Goal: Check status: Check status

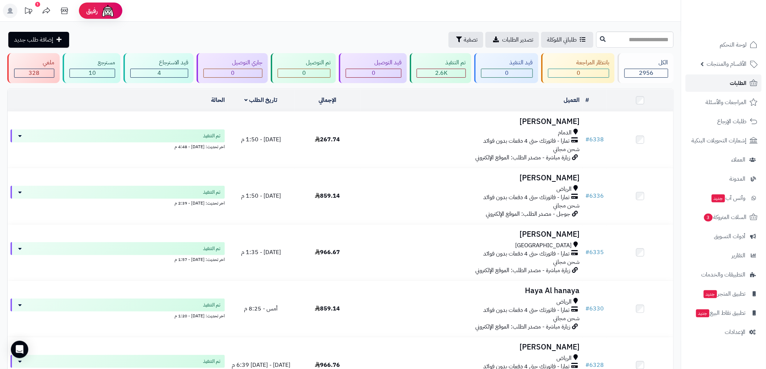
click at [732, 77] on link "الطلبات" at bounding box center [723, 83] width 76 height 17
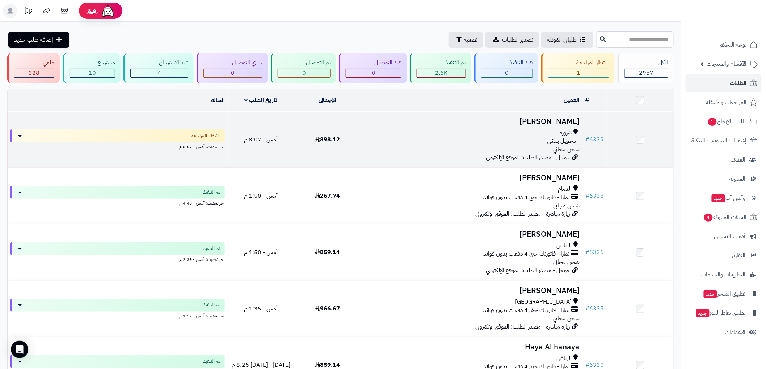
click at [480, 121] on h3 "[PERSON_NAME]" at bounding box center [472, 122] width 216 height 8
